Goal: Check status

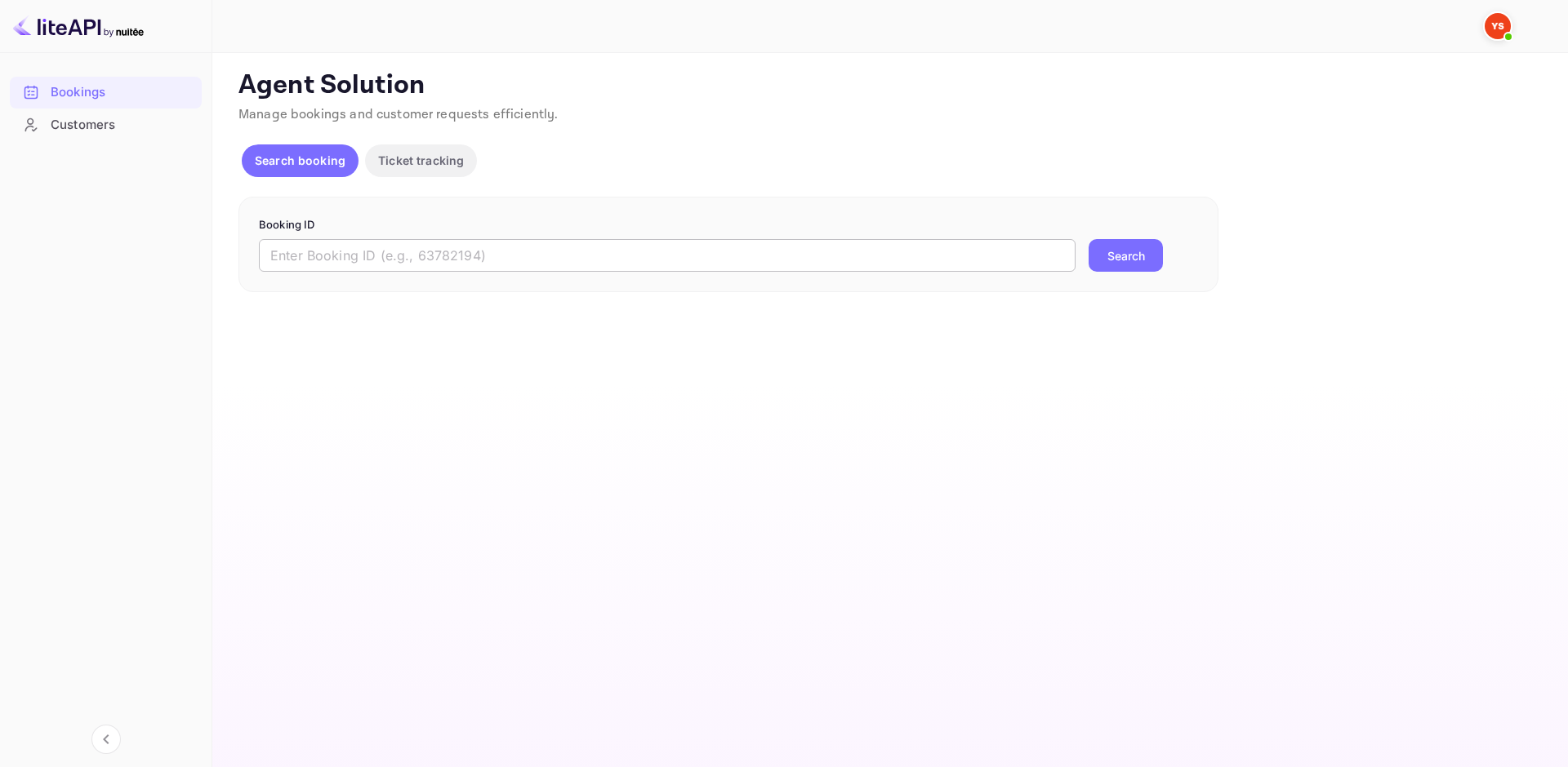
click at [439, 269] on input "text" at bounding box center [667, 256] width 816 height 33
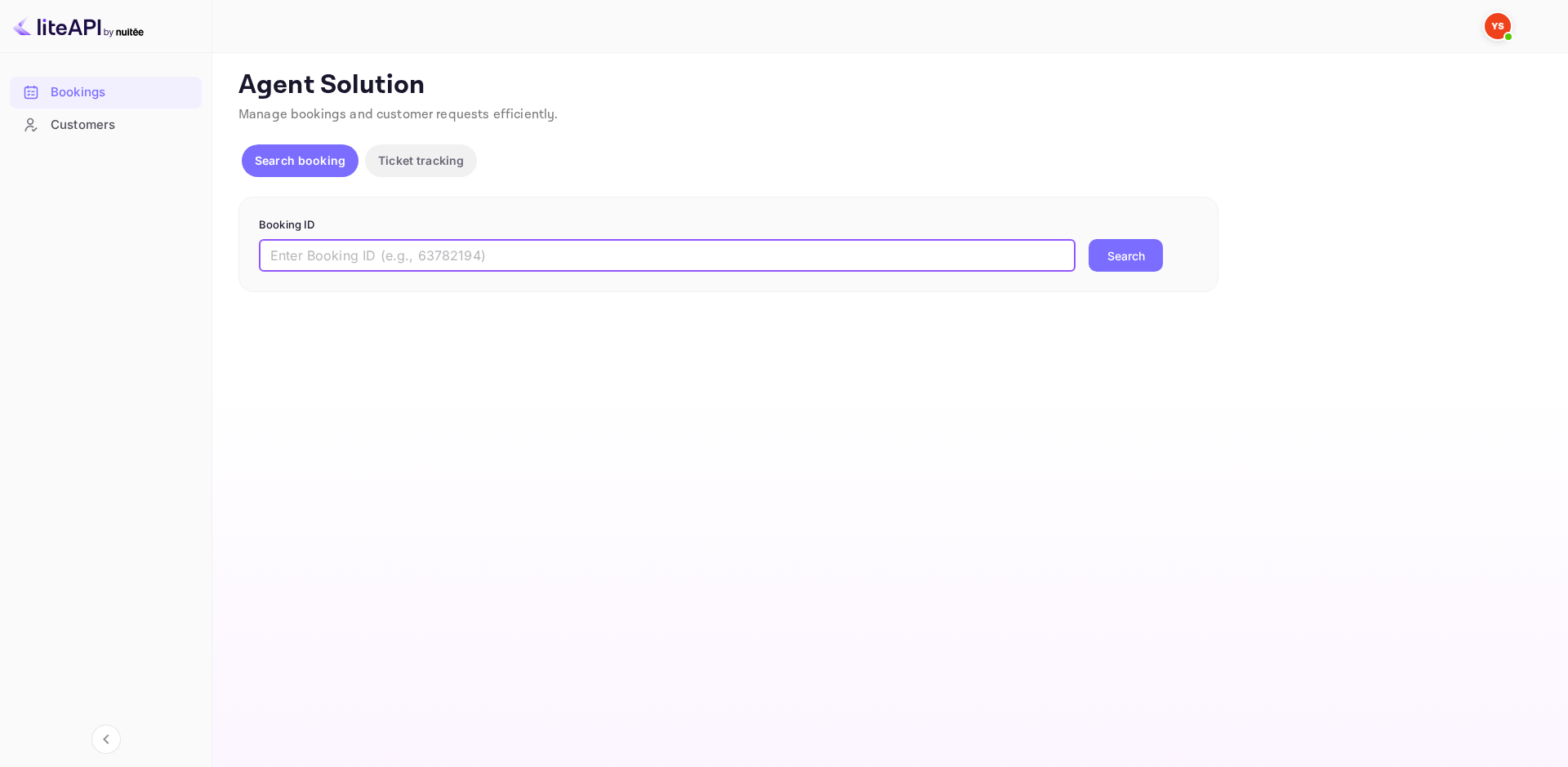
paste input "8786010"
type input "8786010"
click at [1112, 254] on button "Search" at bounding box center [1126, 256] width 74 height 33
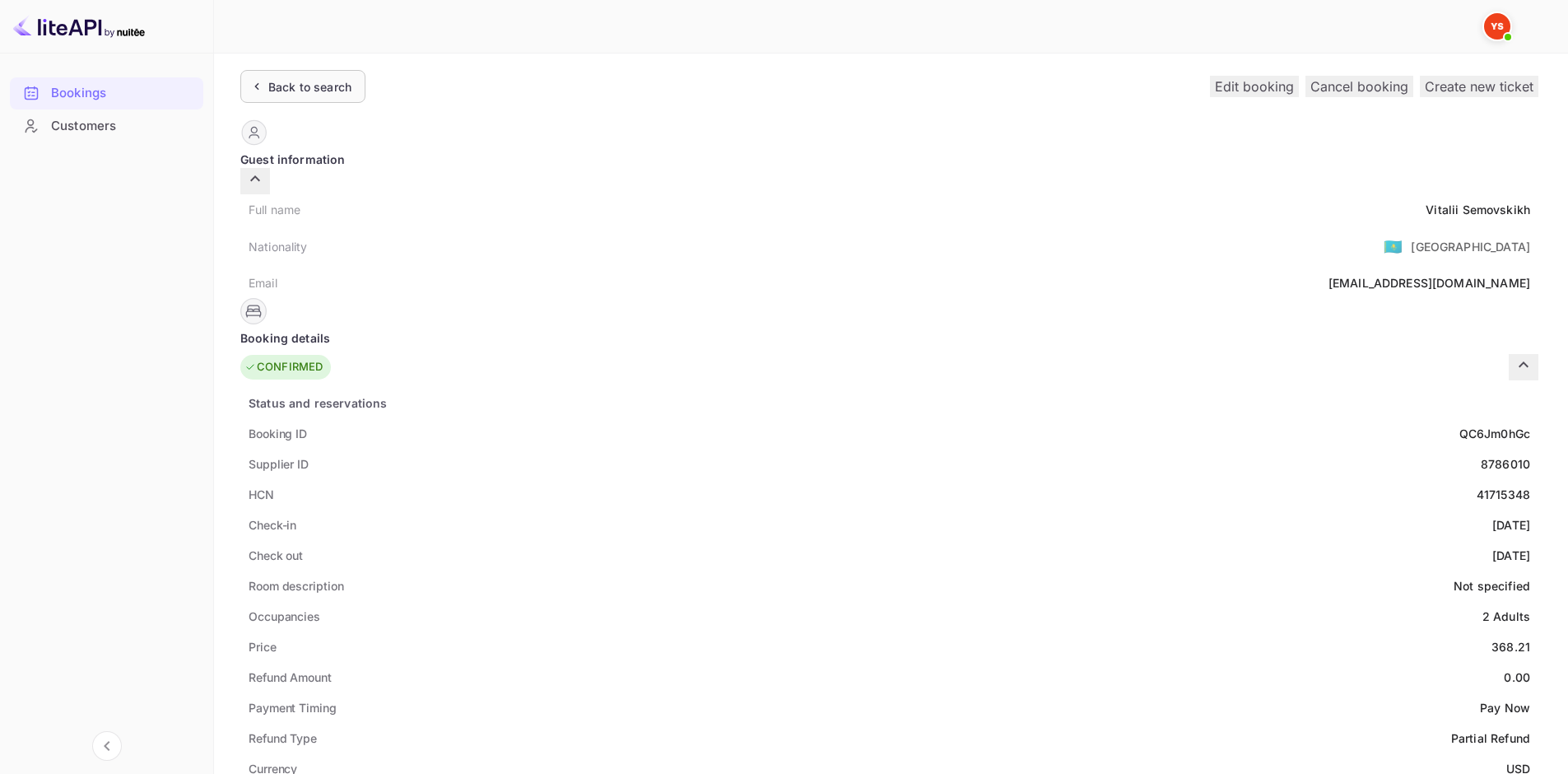
click at [348, 97] on div "Back to search" at bounding box center [303, 86] width 125 height 33
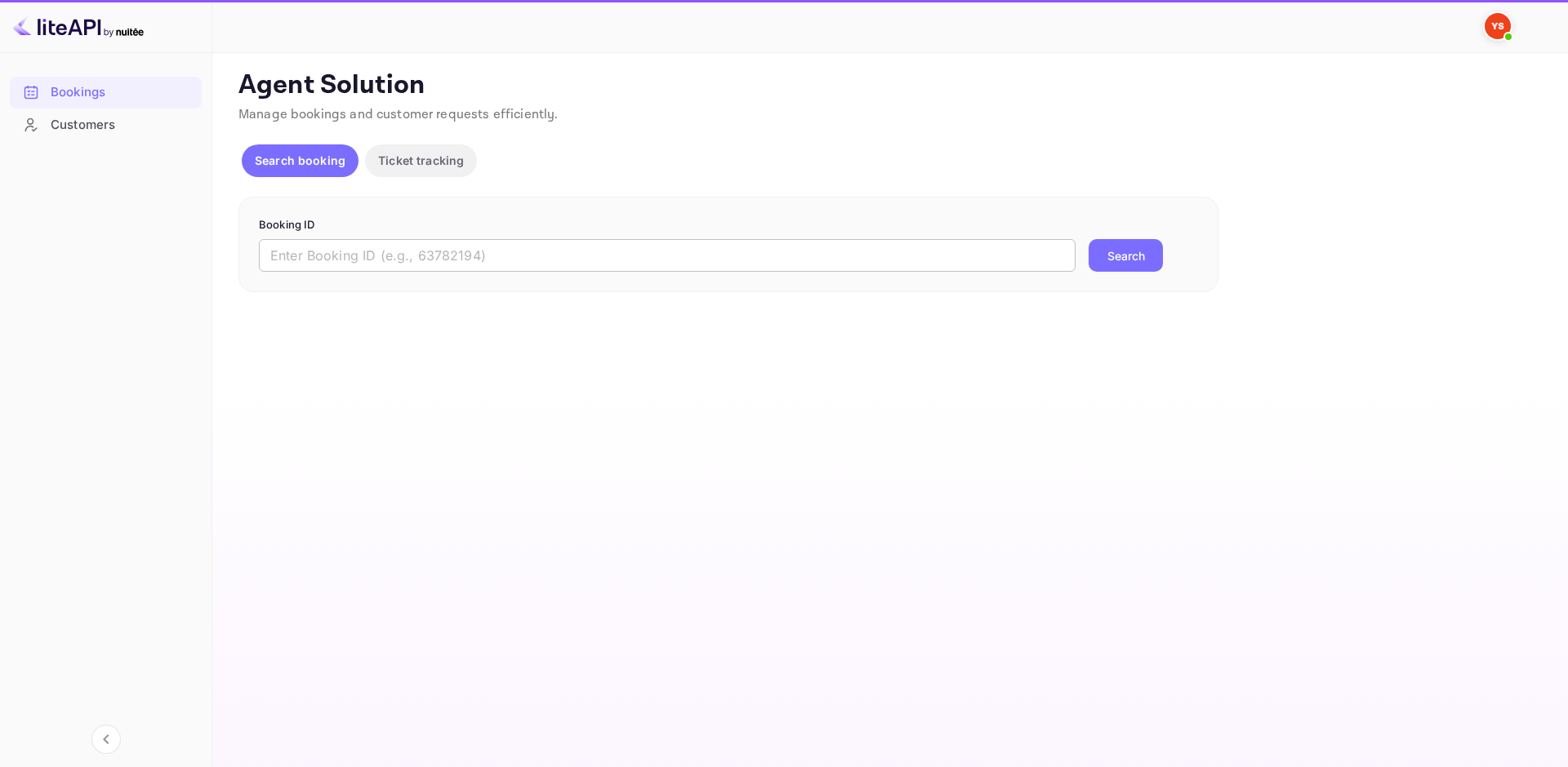
click at [448, 257] on input "text" at bounding box center [667, 256] width 816 height 33
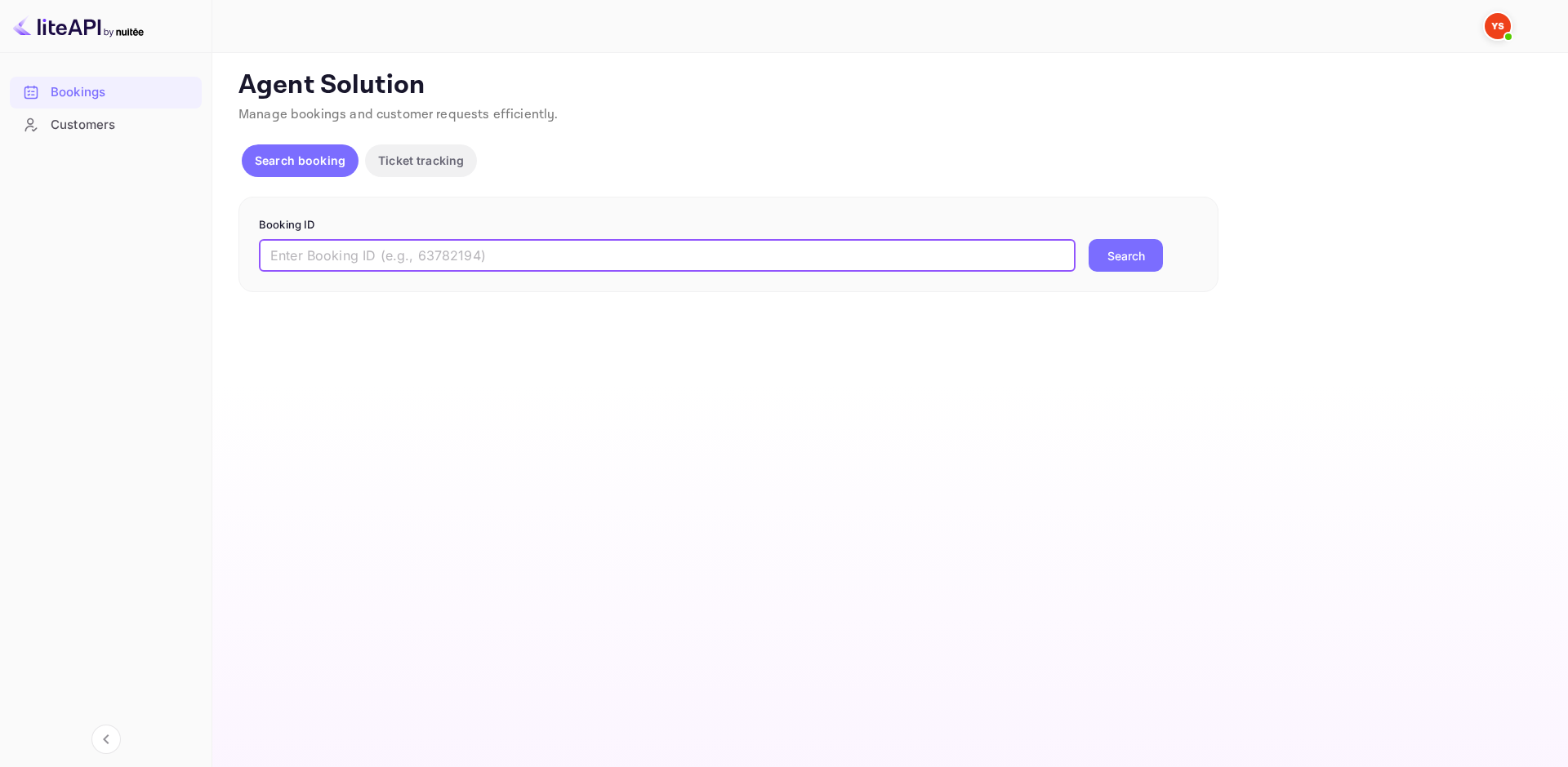
paste input "8786010"
type input "8786010"
click at [1121, 256] on button "Search" at bounding box center [1126, 256] width 74 height 33
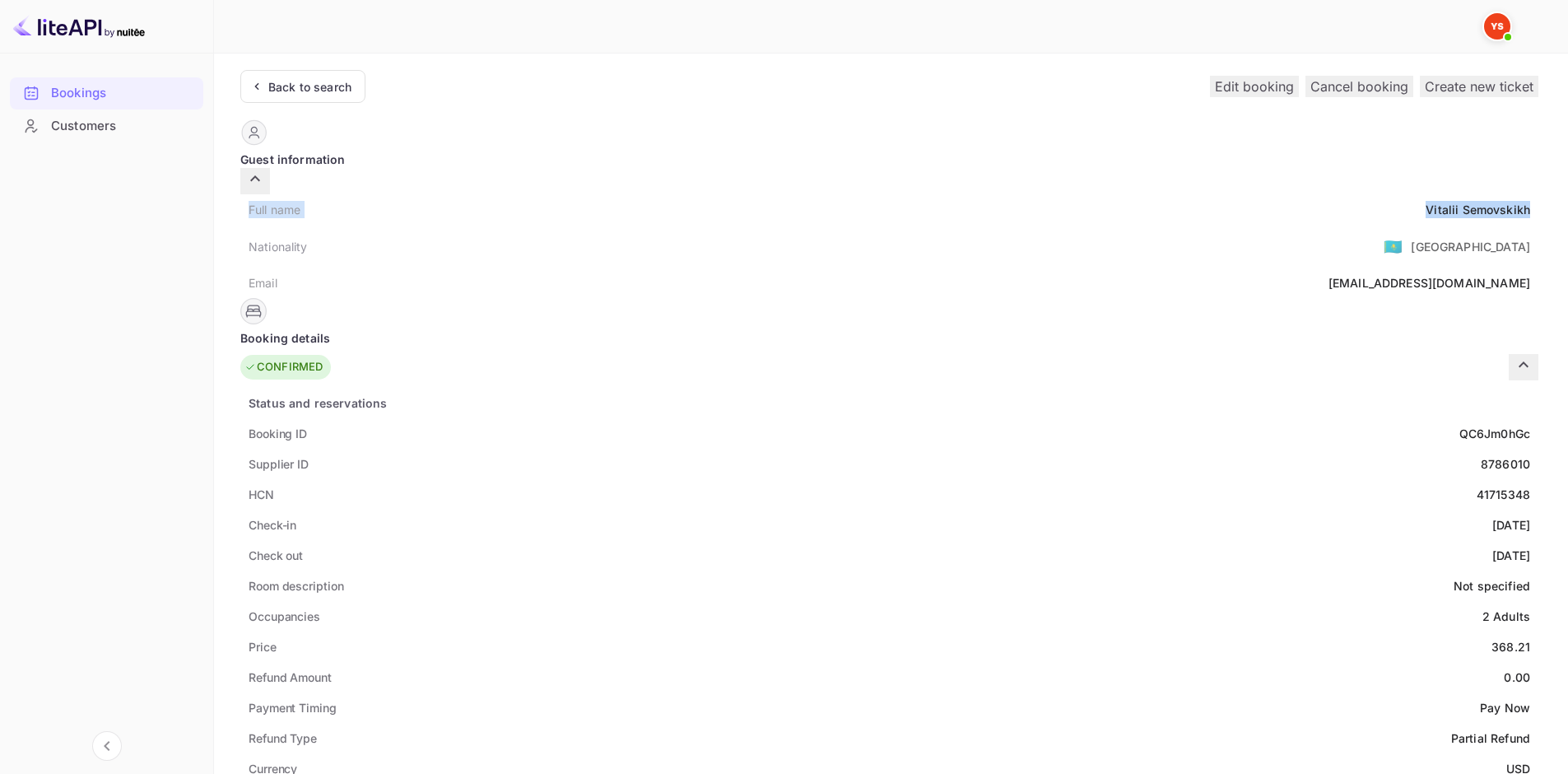
drag, startPoint x: 247, startPoint y: 187, endPoint x: 868, endPoint y: 189, distance: 621.0
click at [868, 194] on div "Full name [PERSON_NAME]" at bounding box center [889, 209] width 1298 height 31
copy div "Full name [PERSON_NAME]"
drag, startPoint x: 257, startPoint y: 410, endPoint x: 874, endPoint y: 441, distance: 617.8
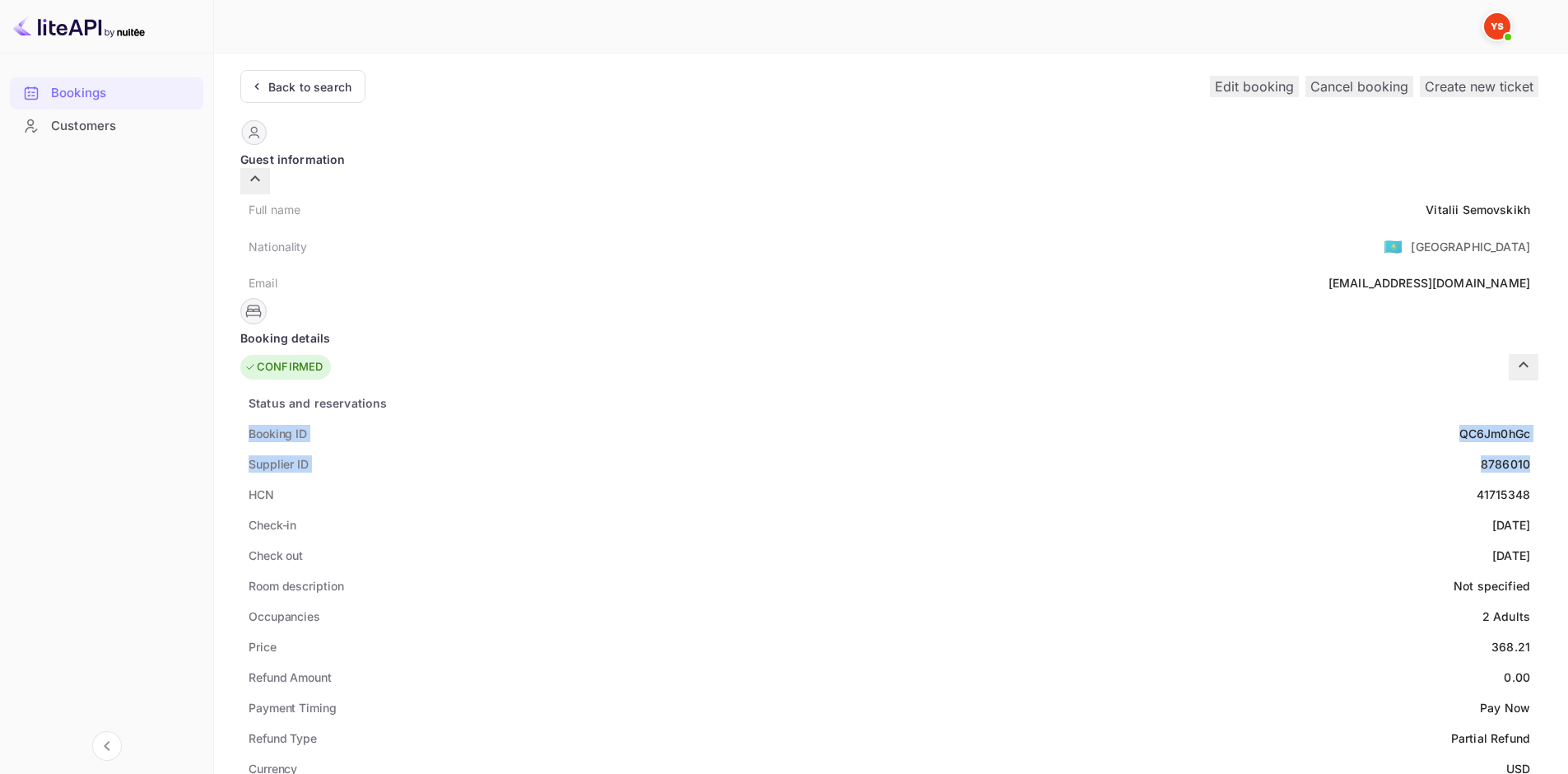
copy div "Booking ID QC6Jm0hGc Supplier ID 8786010"
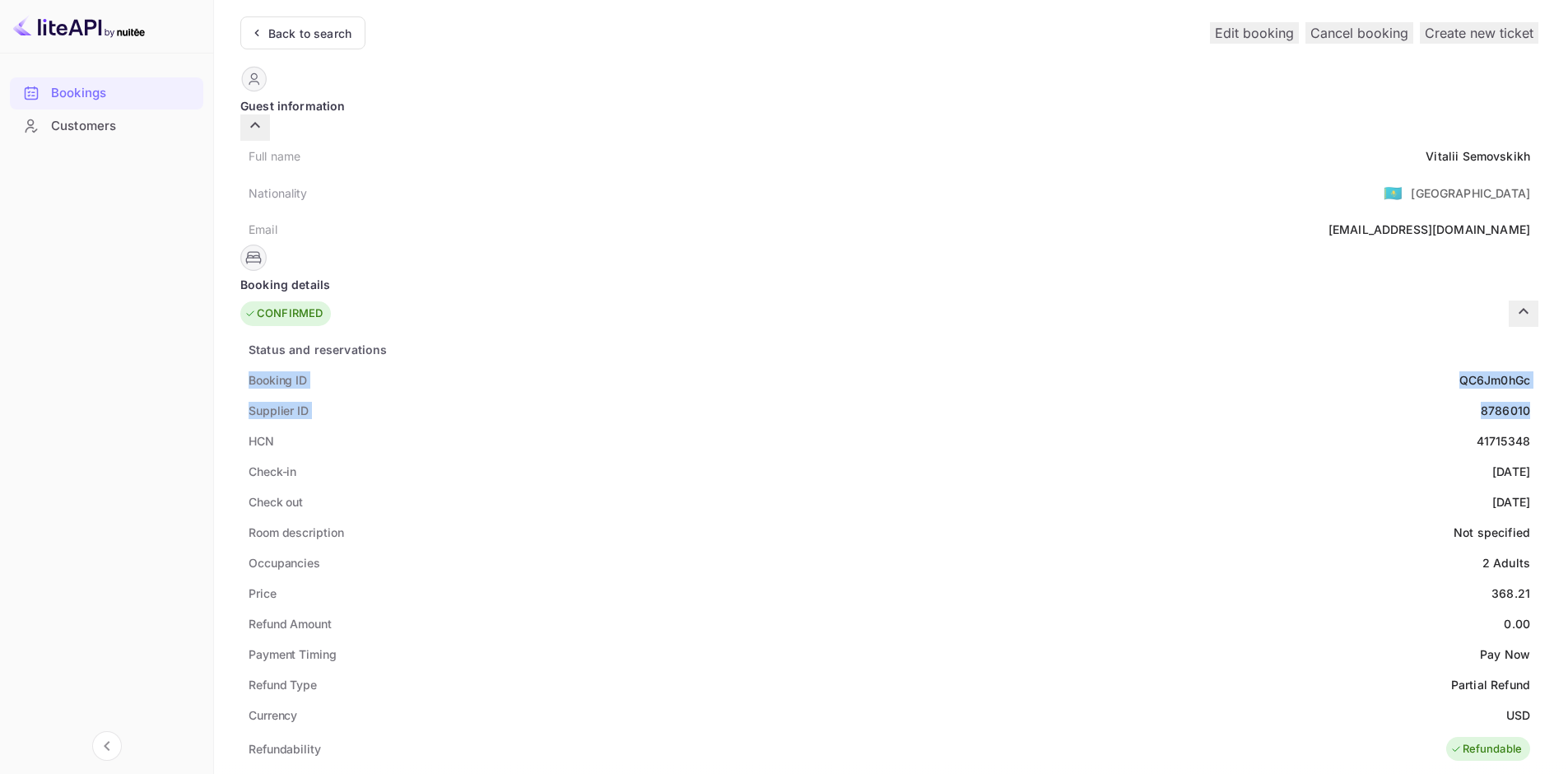
scroll to position [83, 0]
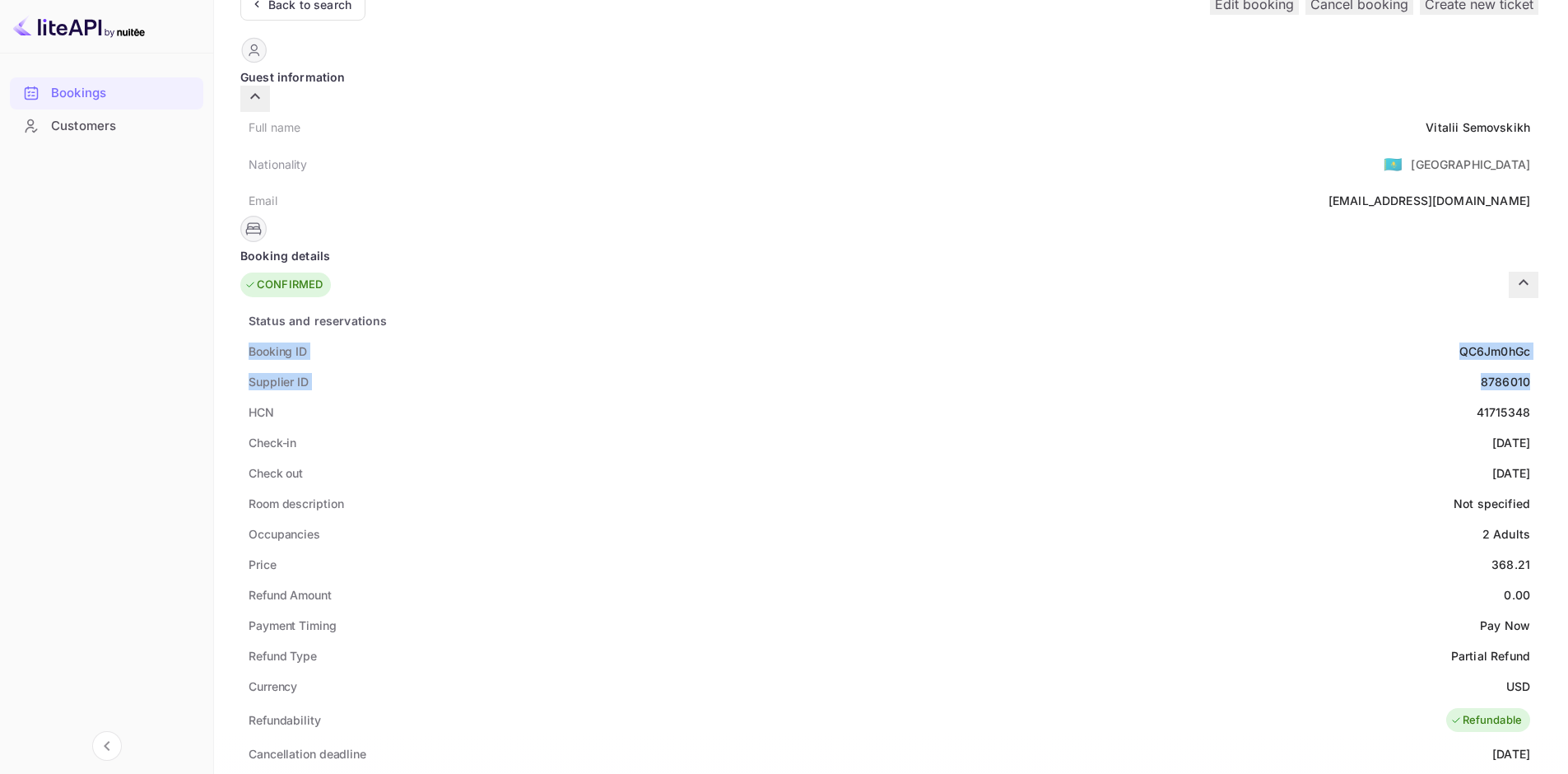
drag, startPoint x: 271, startPoint y: 419, endPoint x: 867, endPoint y: 452, distance: 596.9
click at [867, 452] on div "Status and reservations Booking ID QC6Jm0hGc Supplier ID 8786010 HCN 41715348 C…" at bounding box center [889, 755] width 1298 height 898
copy div "Check-in [DATE] Check out [DATE]"
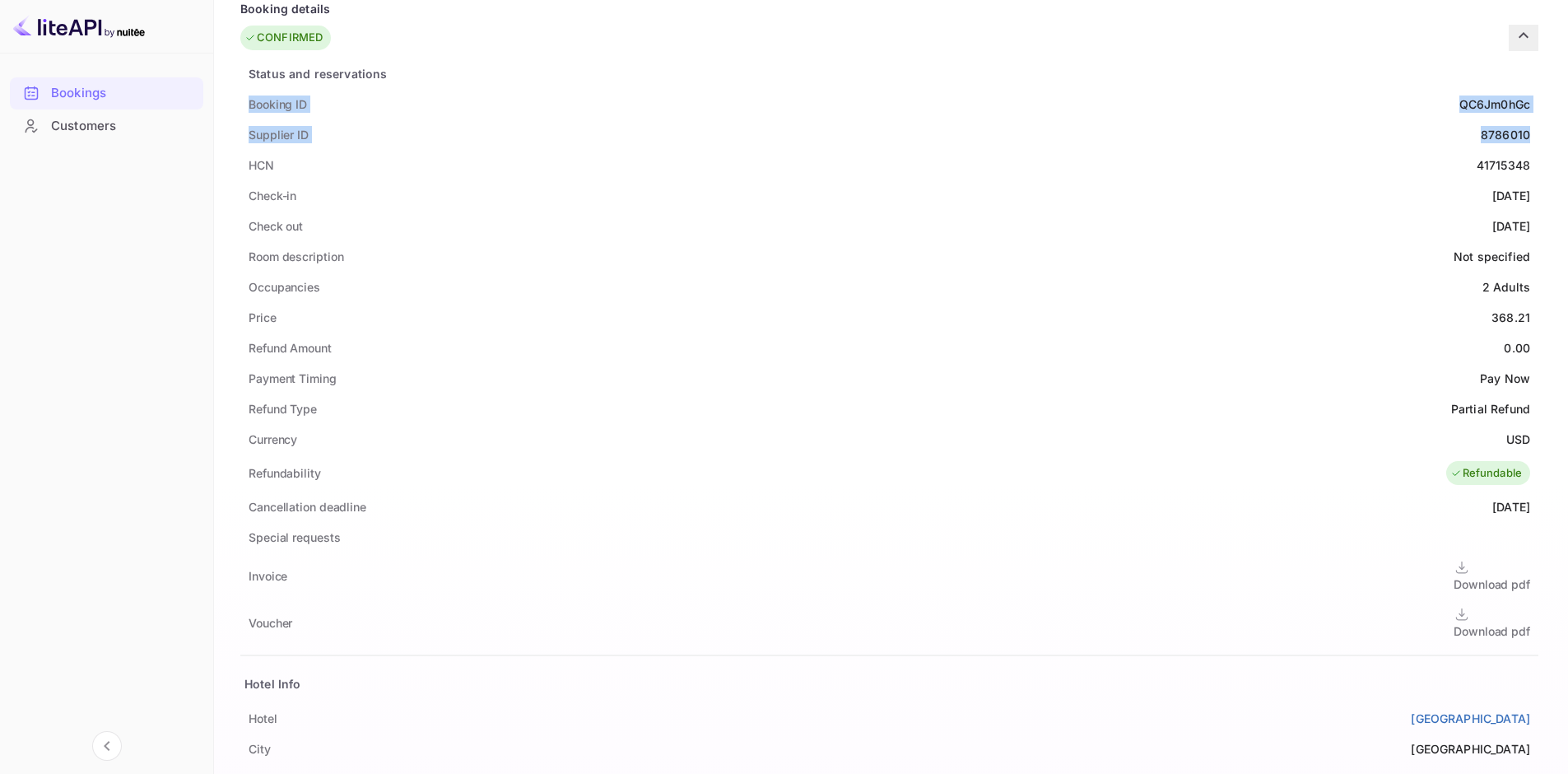
scroll to position [494, 0]
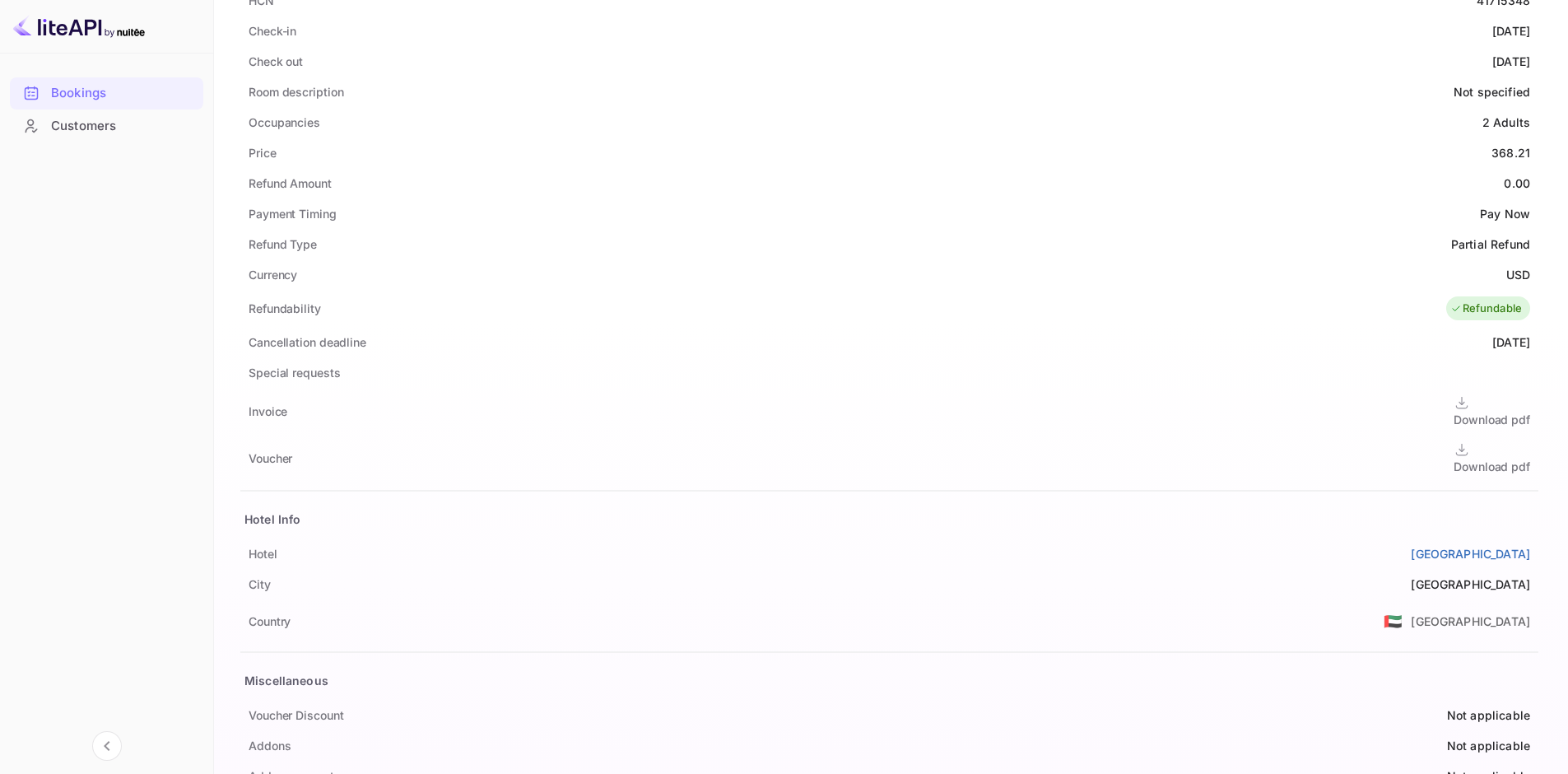
drag, startPoint x: 253, startPoint y: 523, endPoint x: 875, endPoint y: 531, distance: 622.1
click at [875, 539] on div "[GEOGRAPHIC_DATA]" at bounding box center [889, 553] width 1298 height 31
copy div "[GEOGRAPHIC_DATA]"
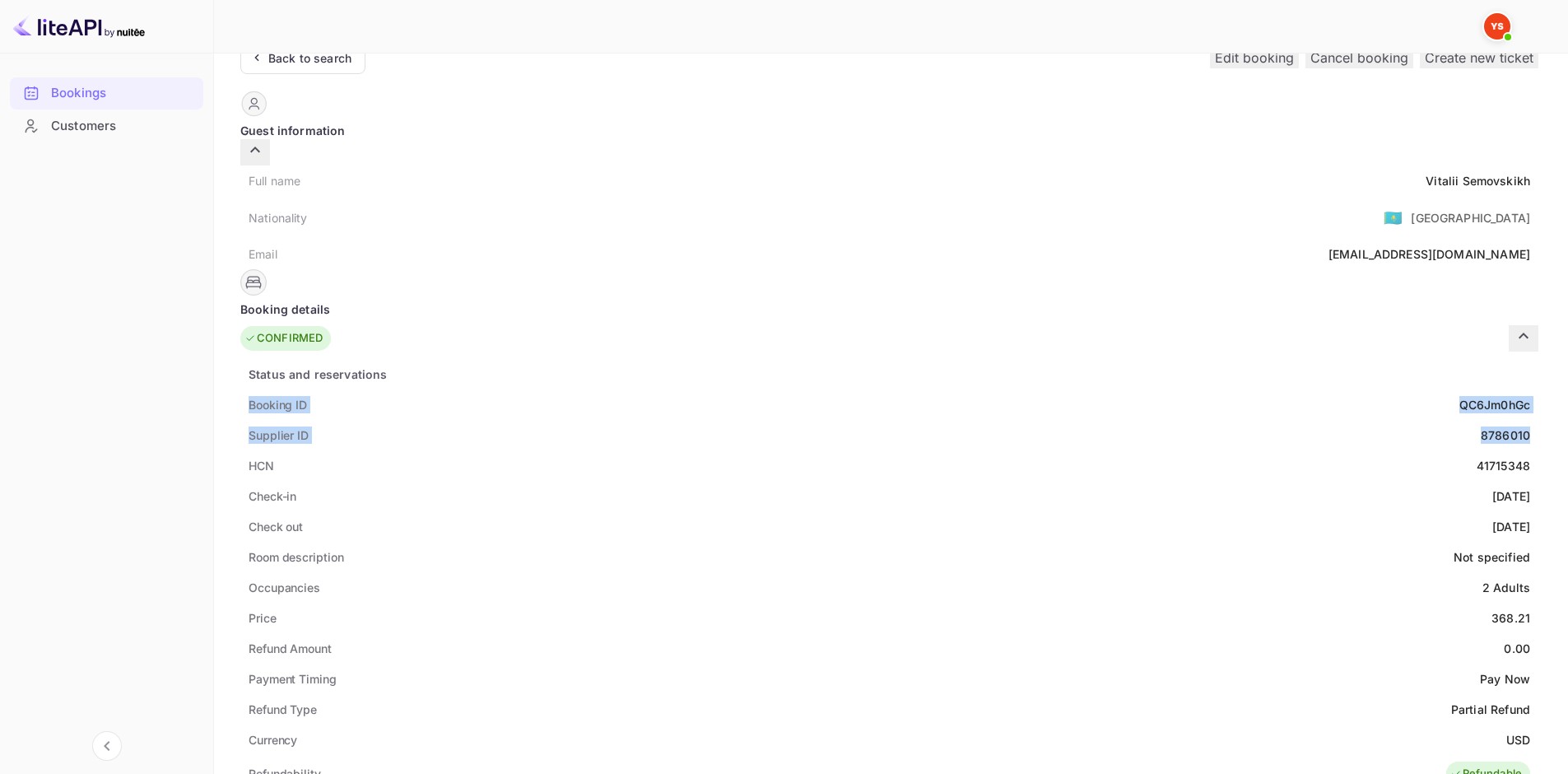
scroll to position [0, 0]
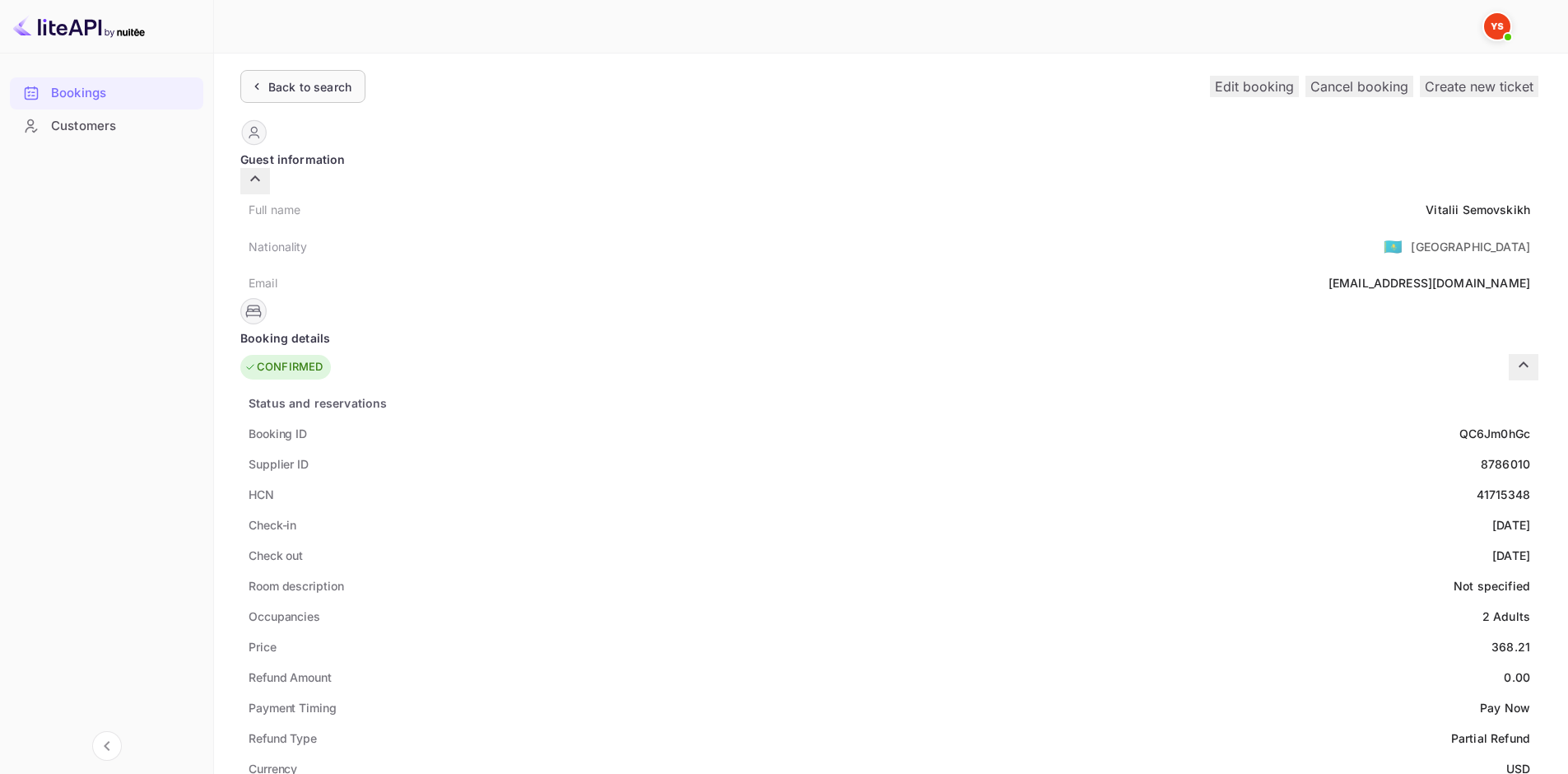
click at [347, 82] on div "Back to search" at bounding box center [309, 87] width 83 height 17
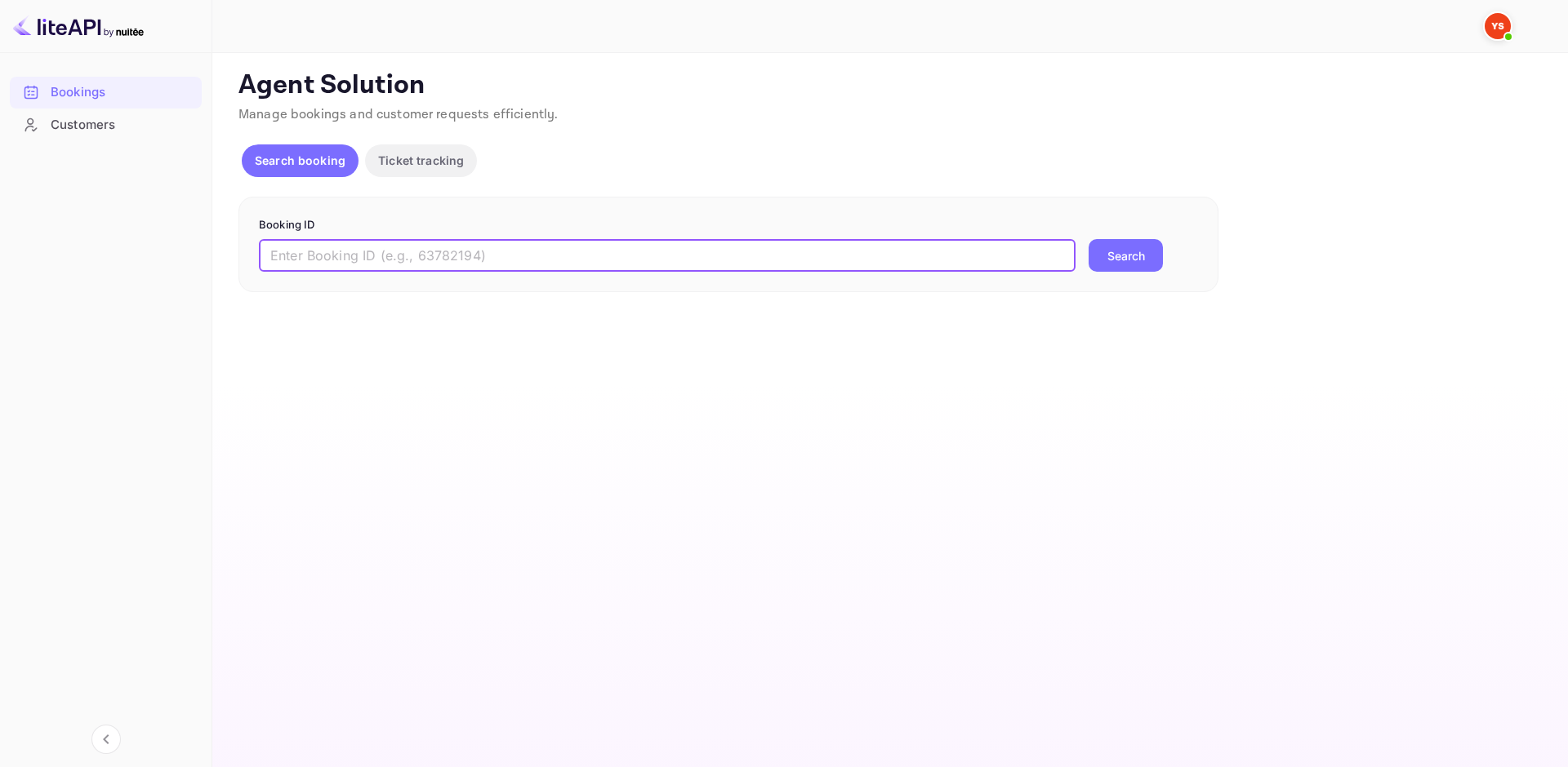
click at [491, 252] on input "text" at bounding box center [667, 256] width 816 height 33
paste input "9363834"
type input "9363834"
click at [1131, 255] on button "Search" at bounding box center [1126, 256] width 74 height 33
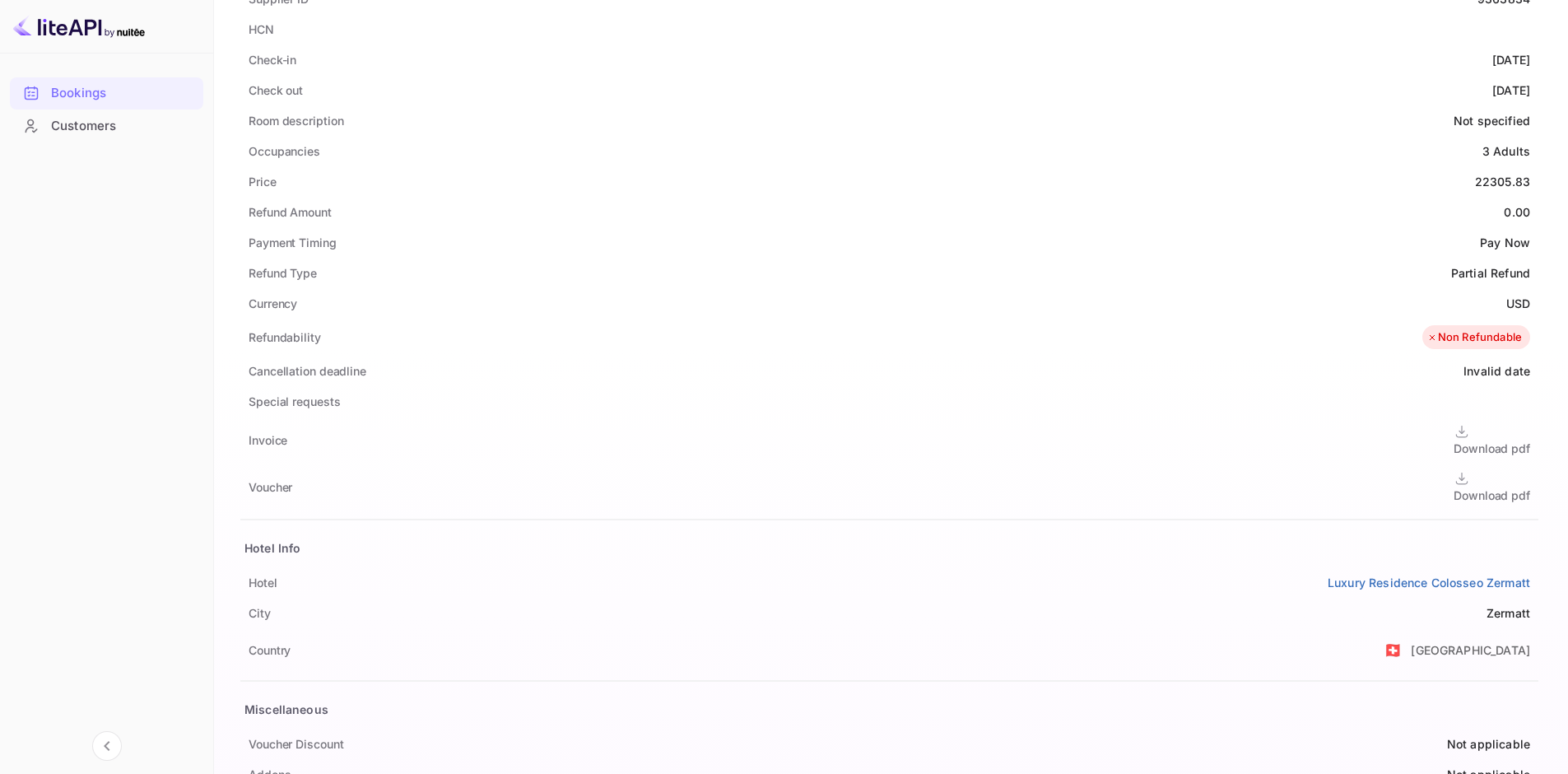
scroll to position [494, 0]
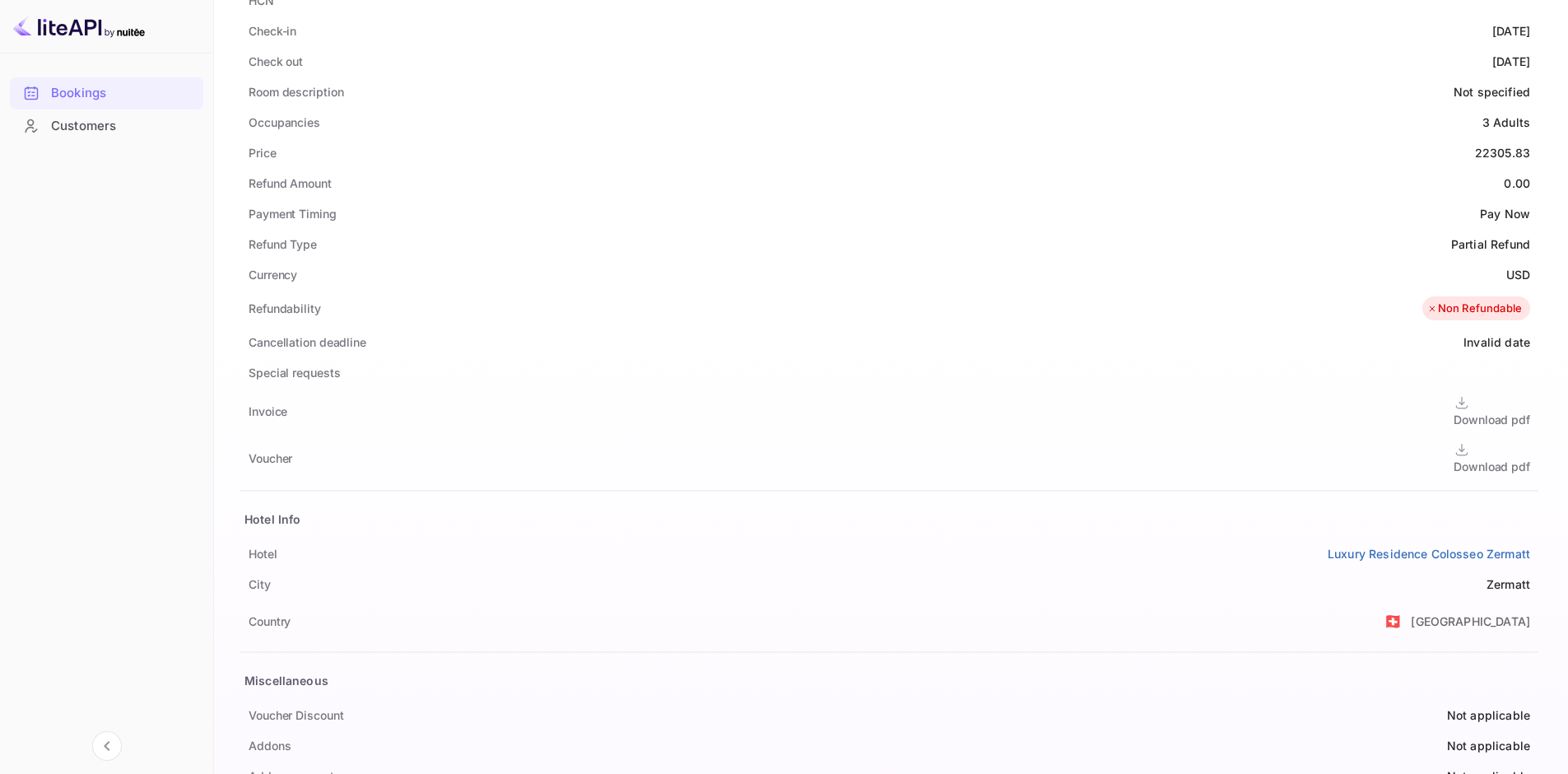
click at [1454, 458] on div "Download pdf" at bounding box center [1492, 466] width 77 height 17
